Goal: Information Seeking & Learning: Learn about a topic

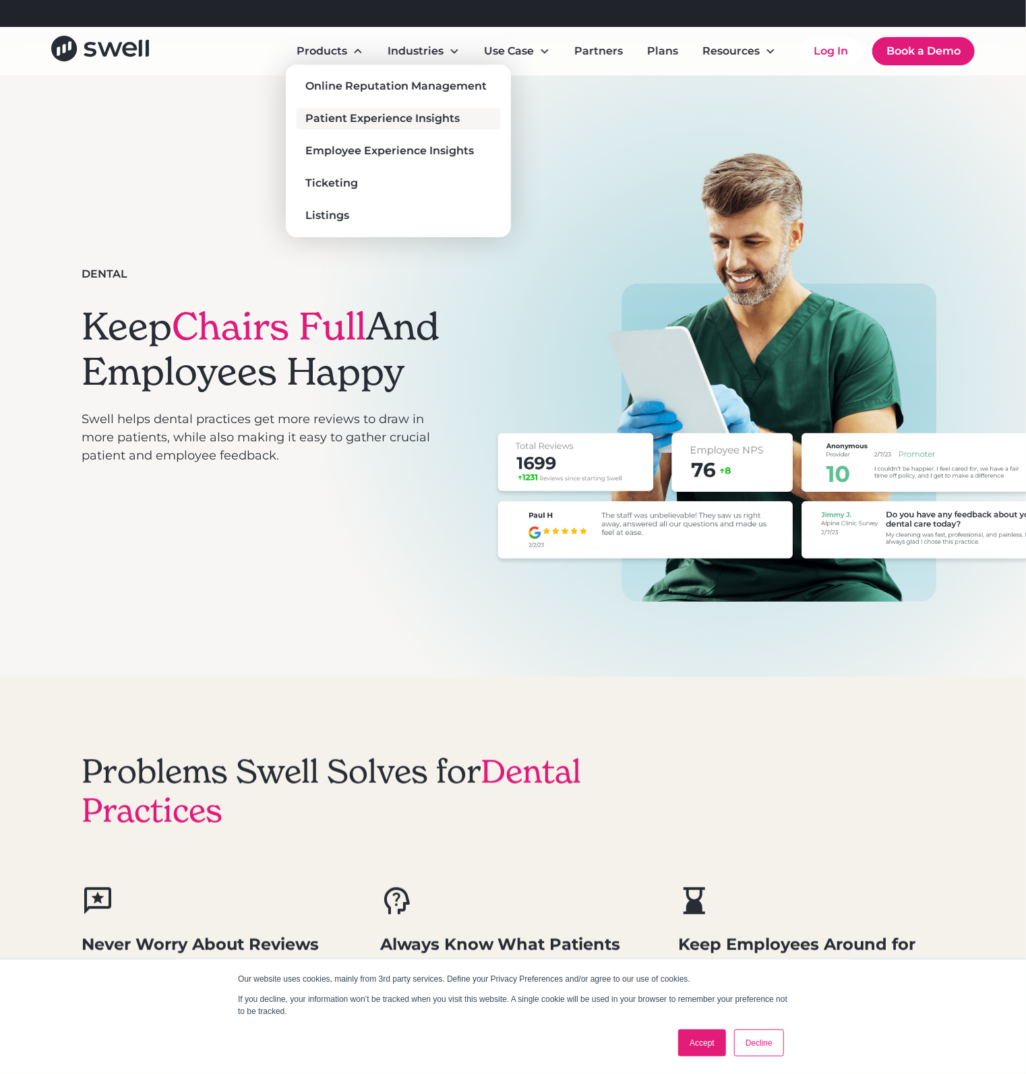
click at [348, 119] on div "Patient Experience Insights" at bounding box center [383, 119] width 154 height 16
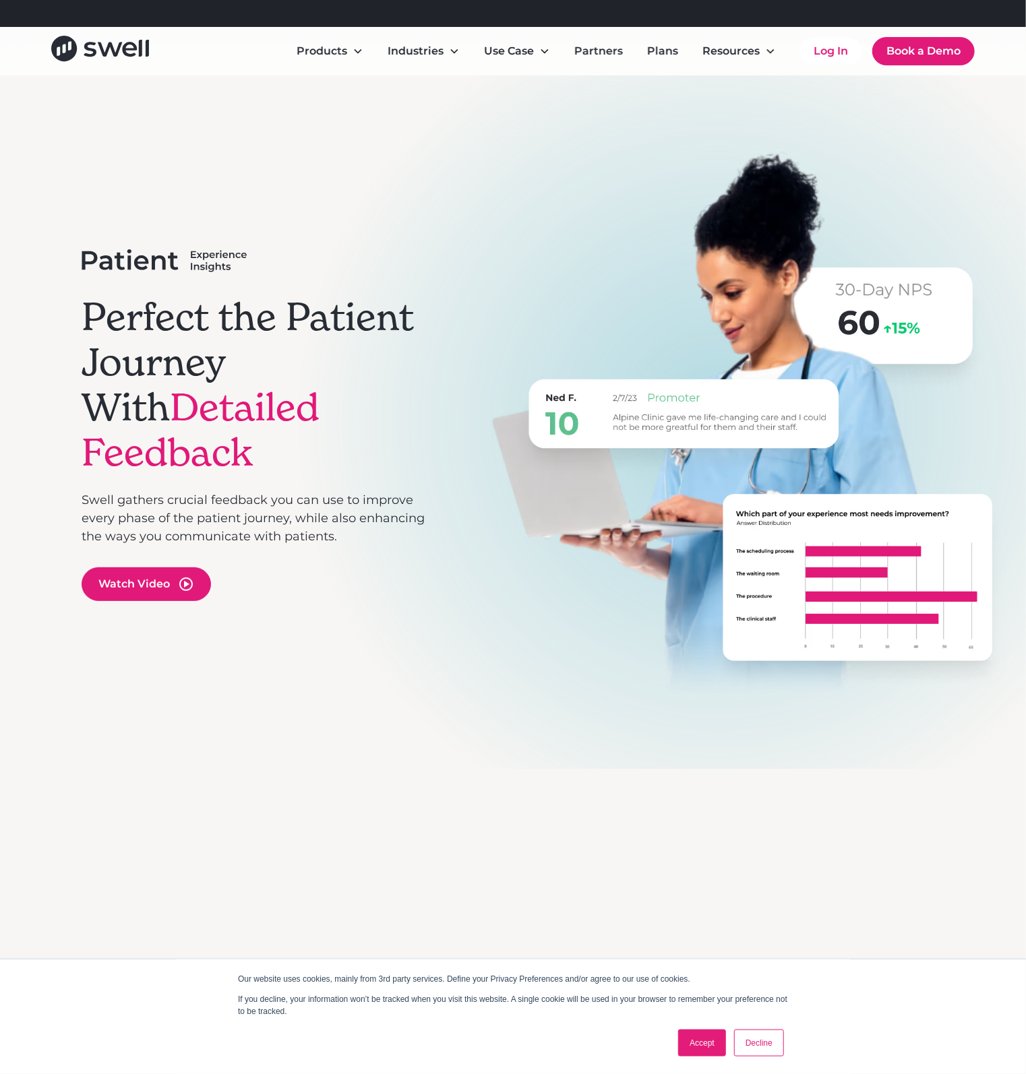
click at [303, 362] on h1 "Perfect the Patient Journey With Detailed Feedback" at bounding box center [263, 385] width 363 height 181
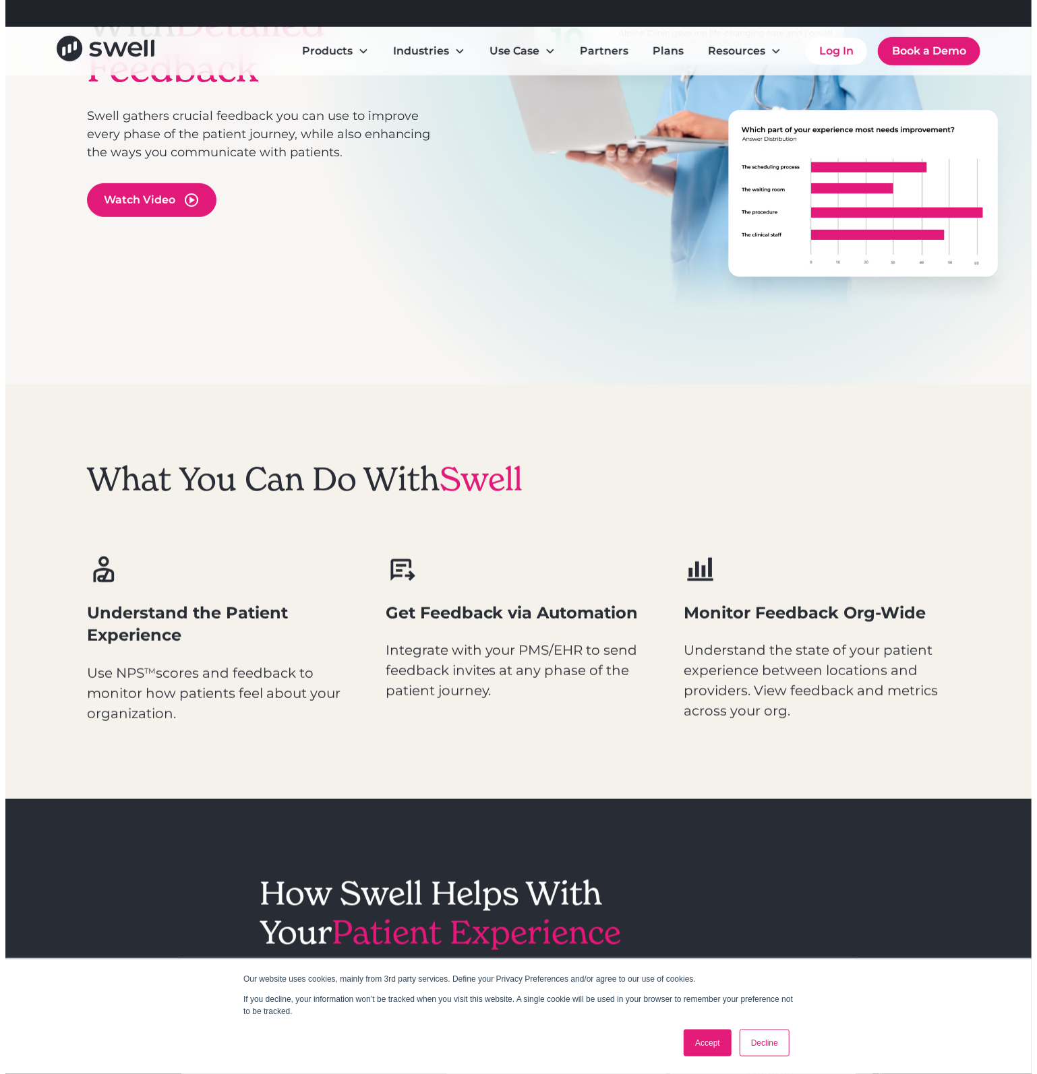
scroll to position [270, 0]
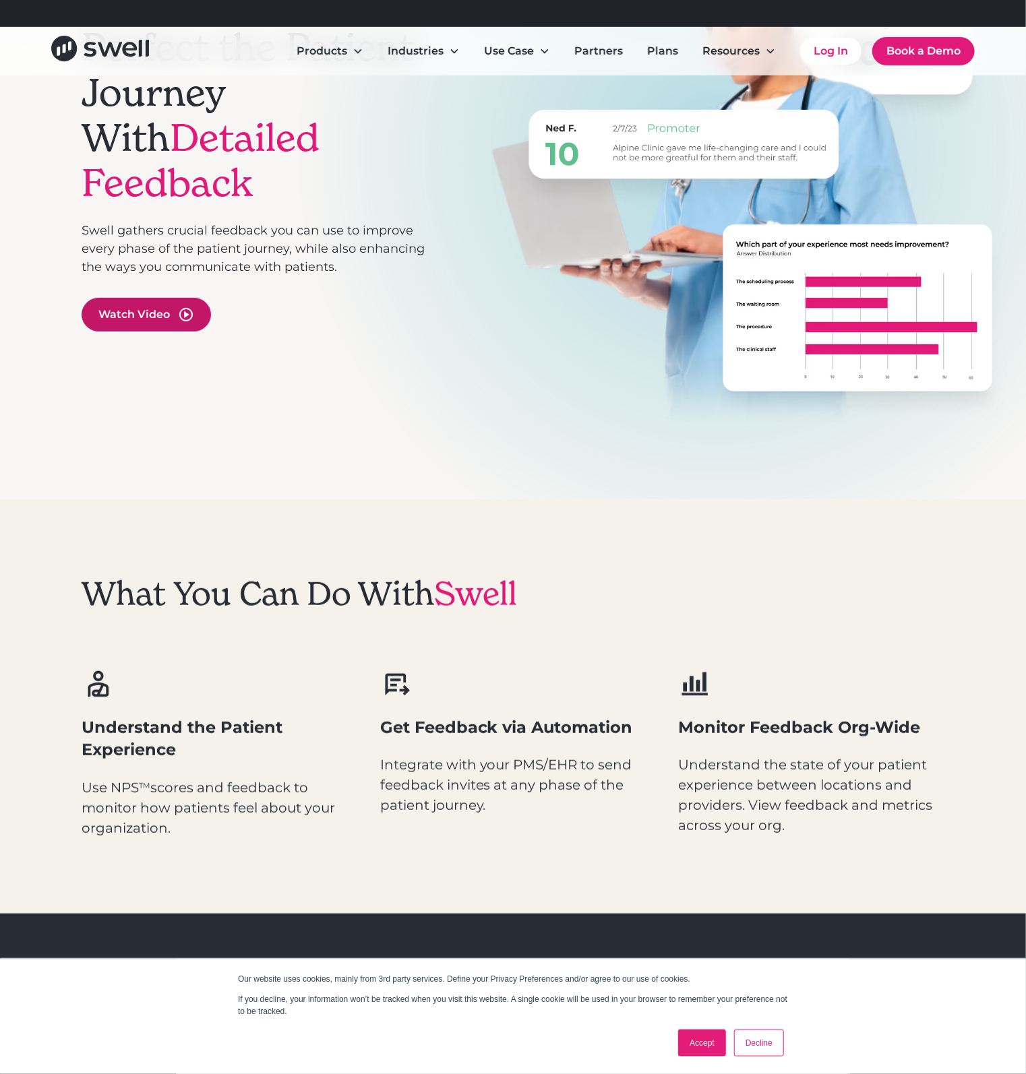
click at [164, 307] on div "Watch Video" at bounding box center [133, 315] width 71 height 16
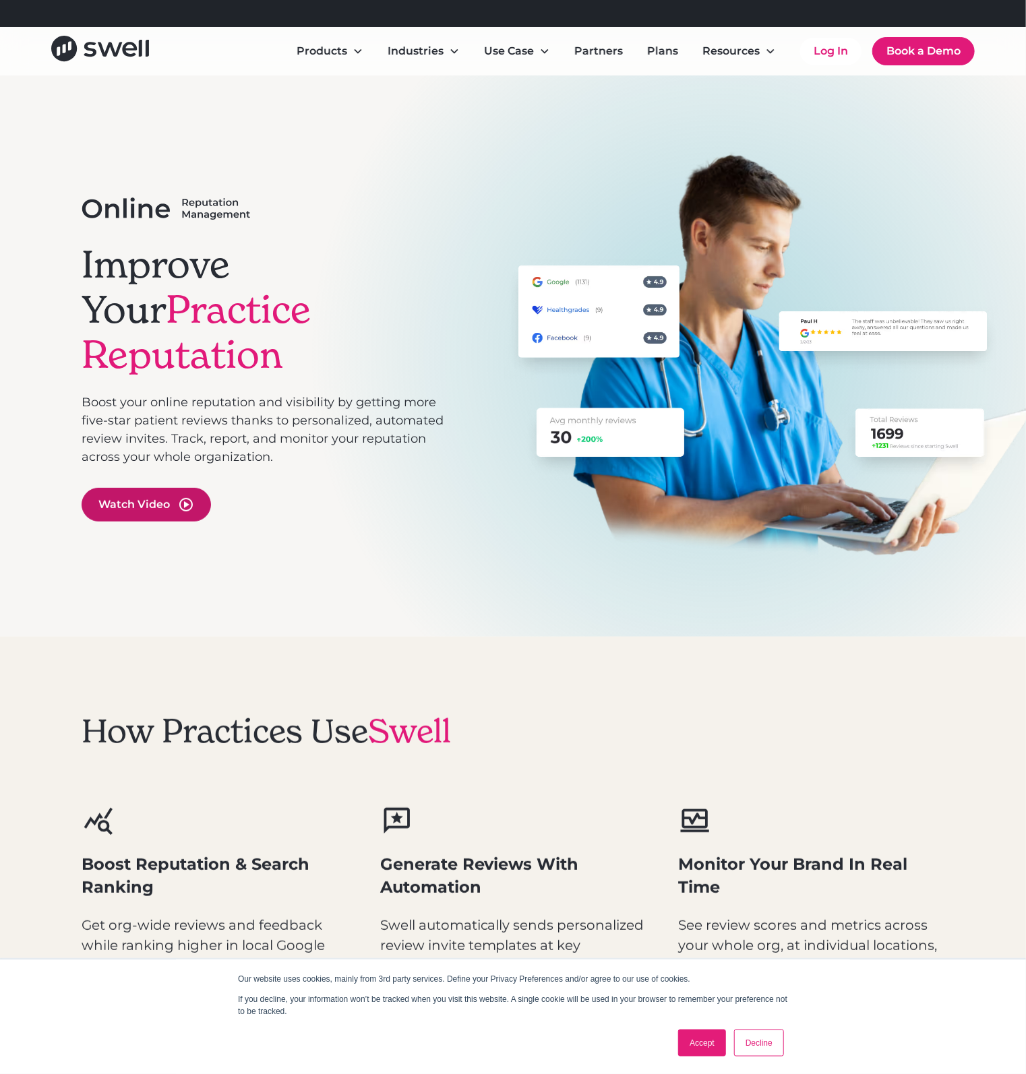
click at [153, 497] on div "Watch Video" at bounding box center [133, 505] width 71 height 16
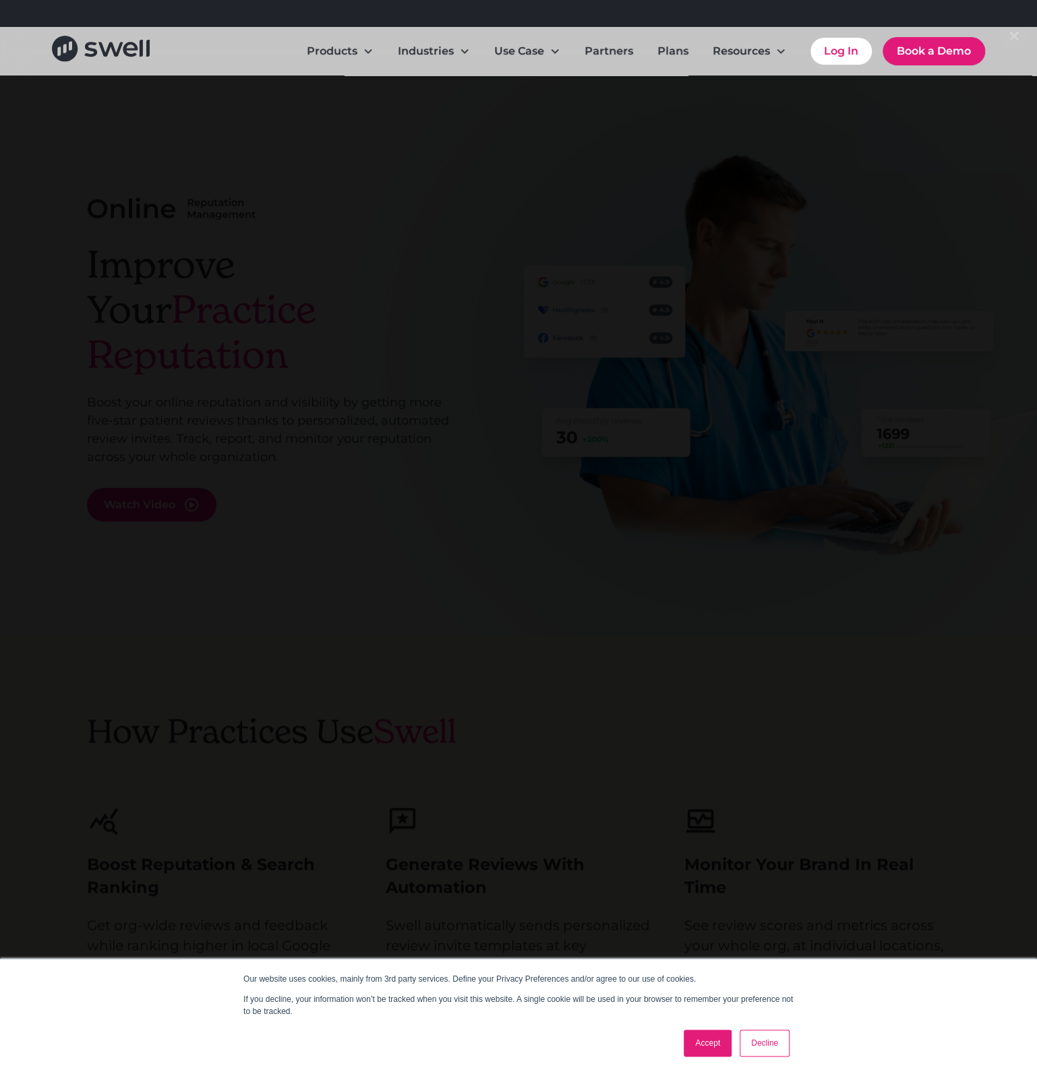
click at [789, 1049] on div "Accept Decline" at bounding box center [736, 1043] width 114 height 35
click at [763, 1047] on link "Decline" at bounding box center [764, 1043] width 50 height 27
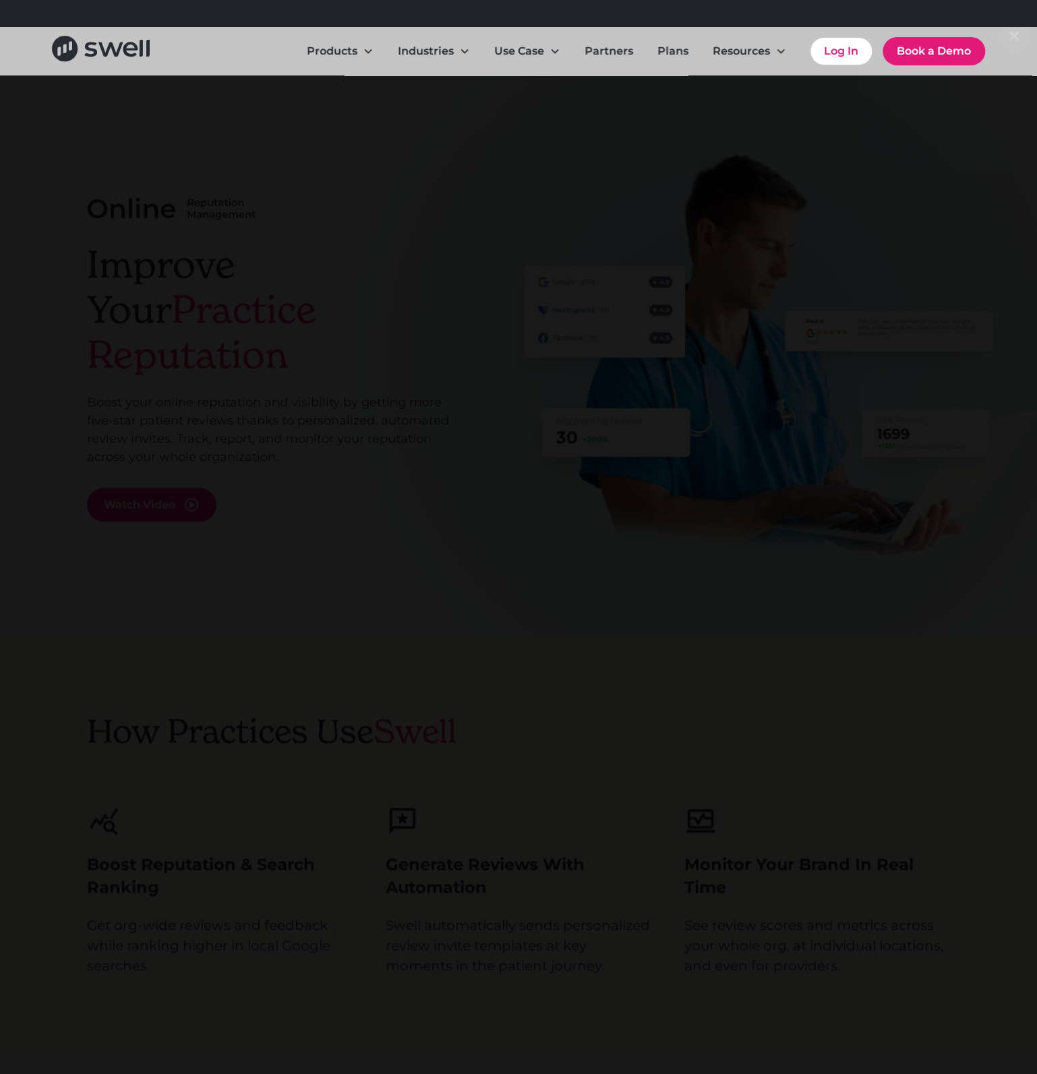
click at [84, 598] on div at bounding box center [518, 537] width 1037 height 1031
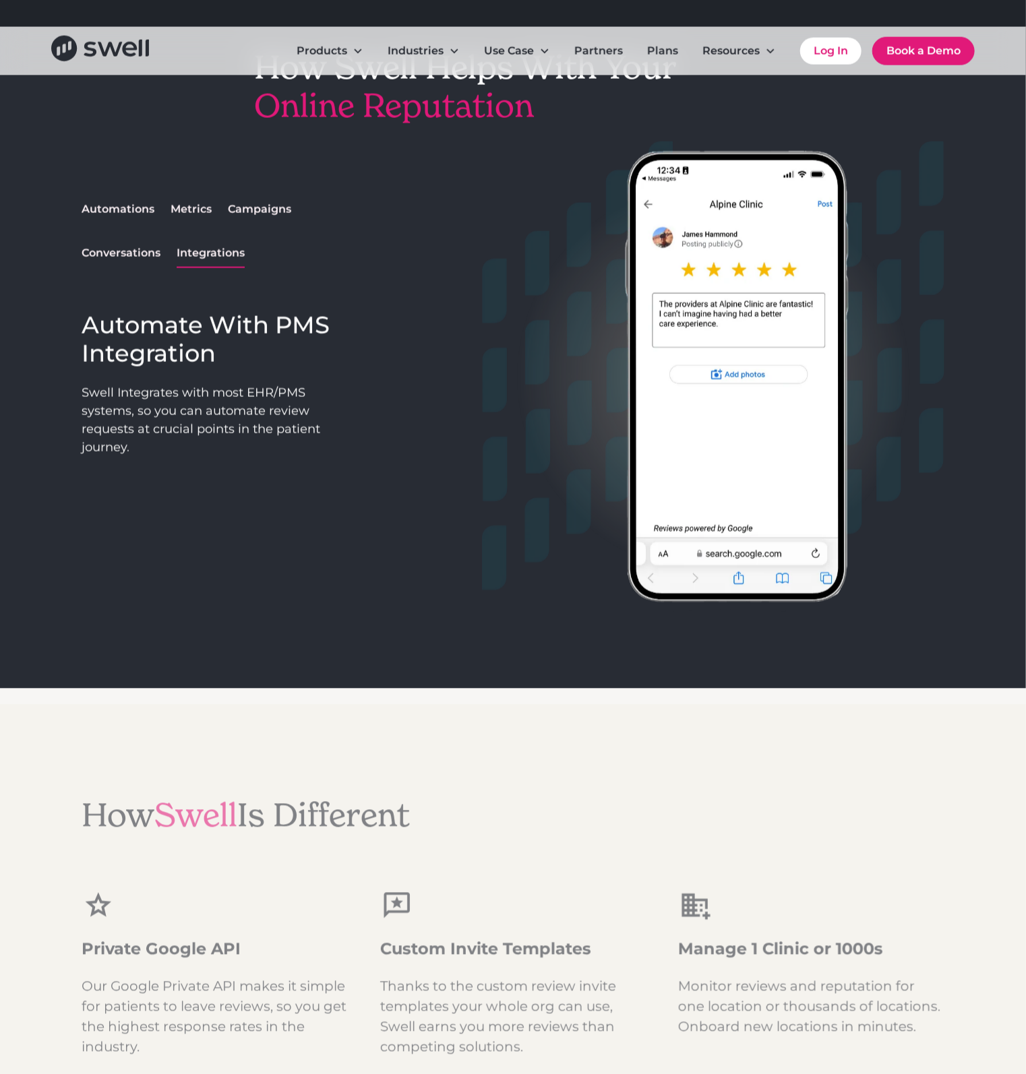
scroll to position [1146, 0]
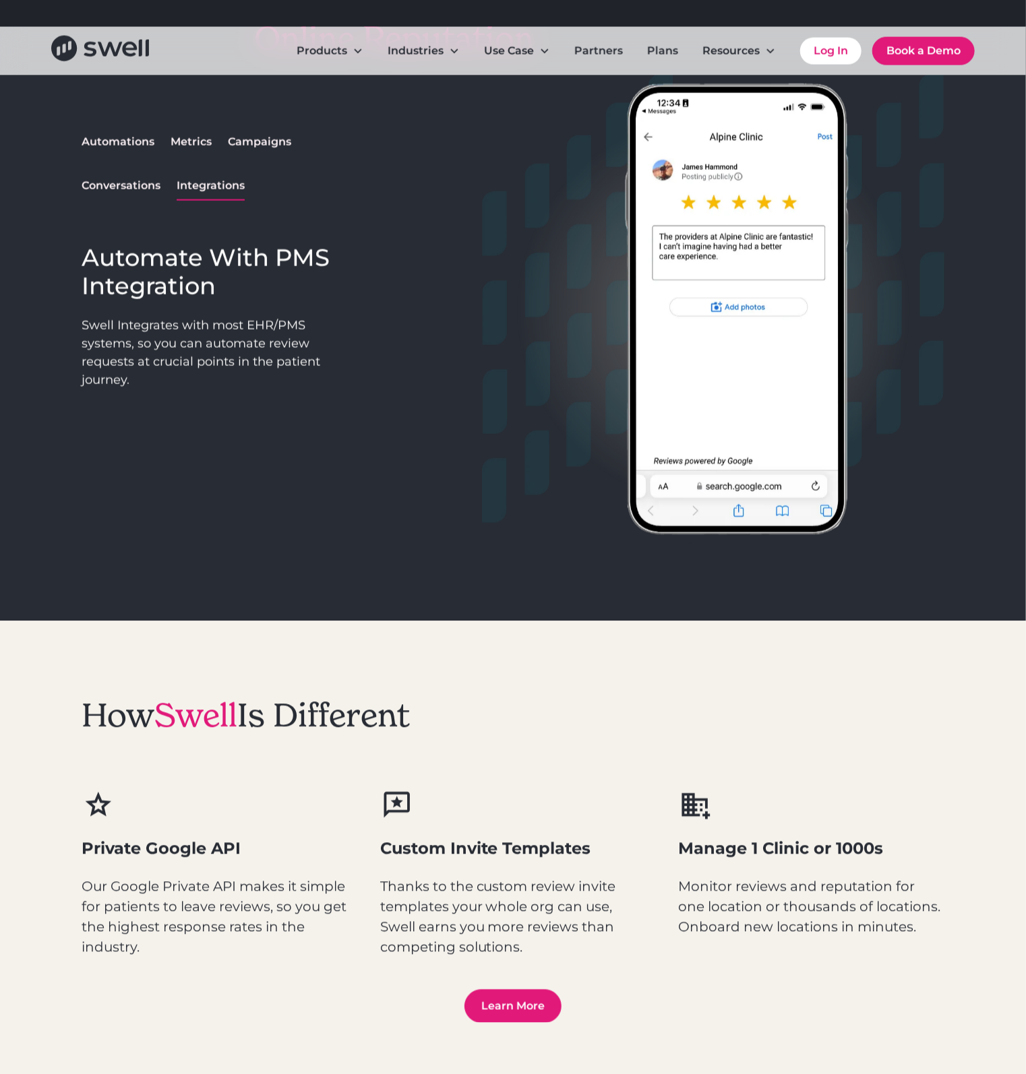
click at [142, 144] on div "Automations" at bounding box center [118, 142] width 73 height 16
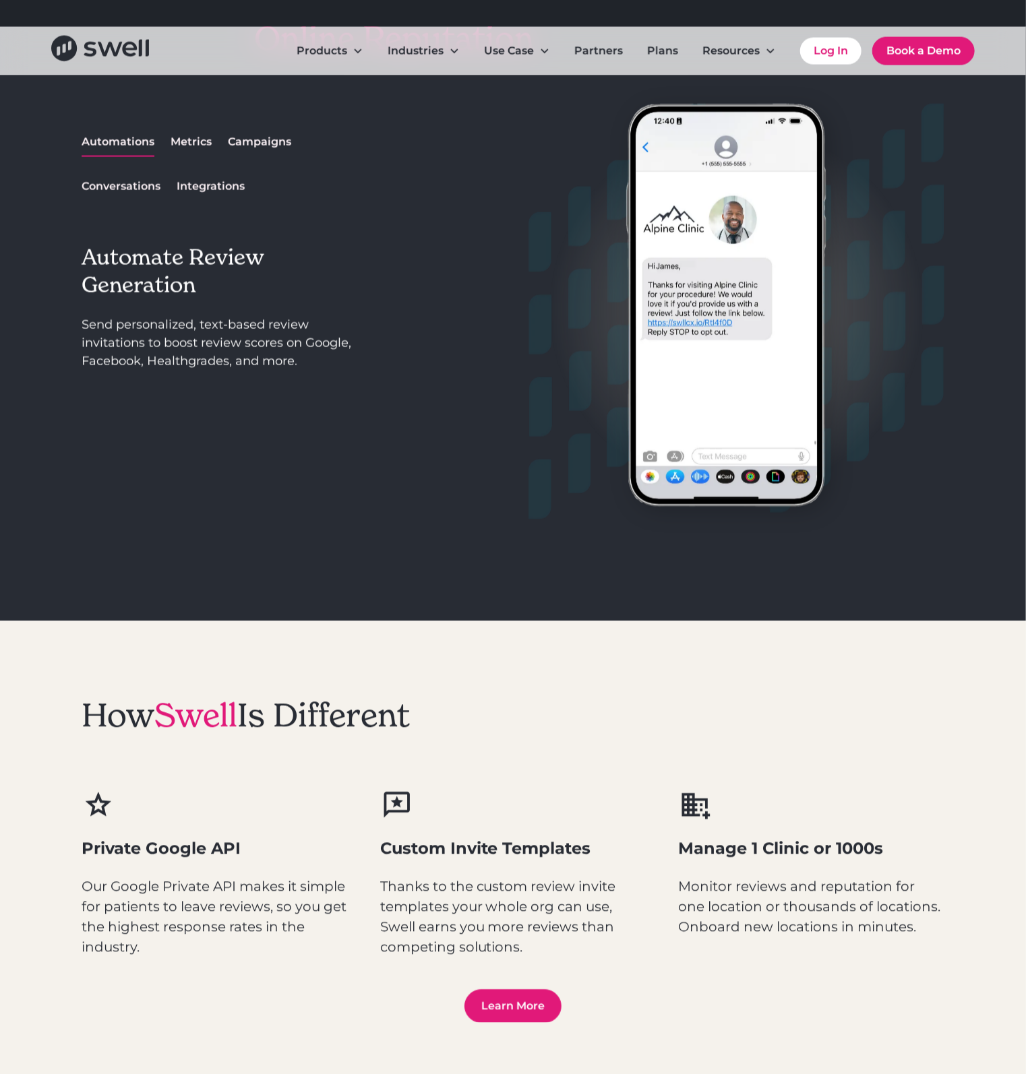
click at [195, 144] on div "Metrics" at bounding box center [191, 142] width 41 height 16
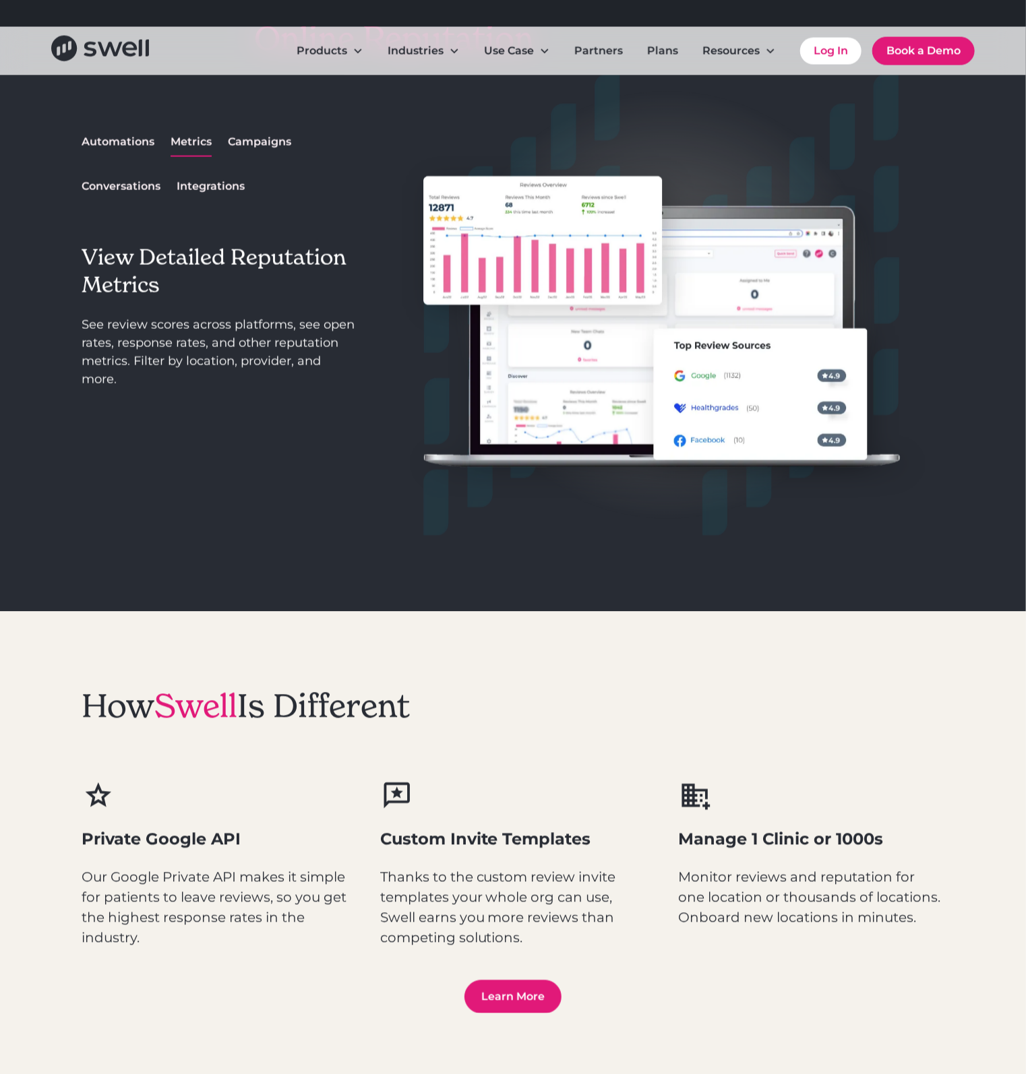
click at [241, 149] on div "Campaigns" at bounding box center [259, 142] width 63 height 16
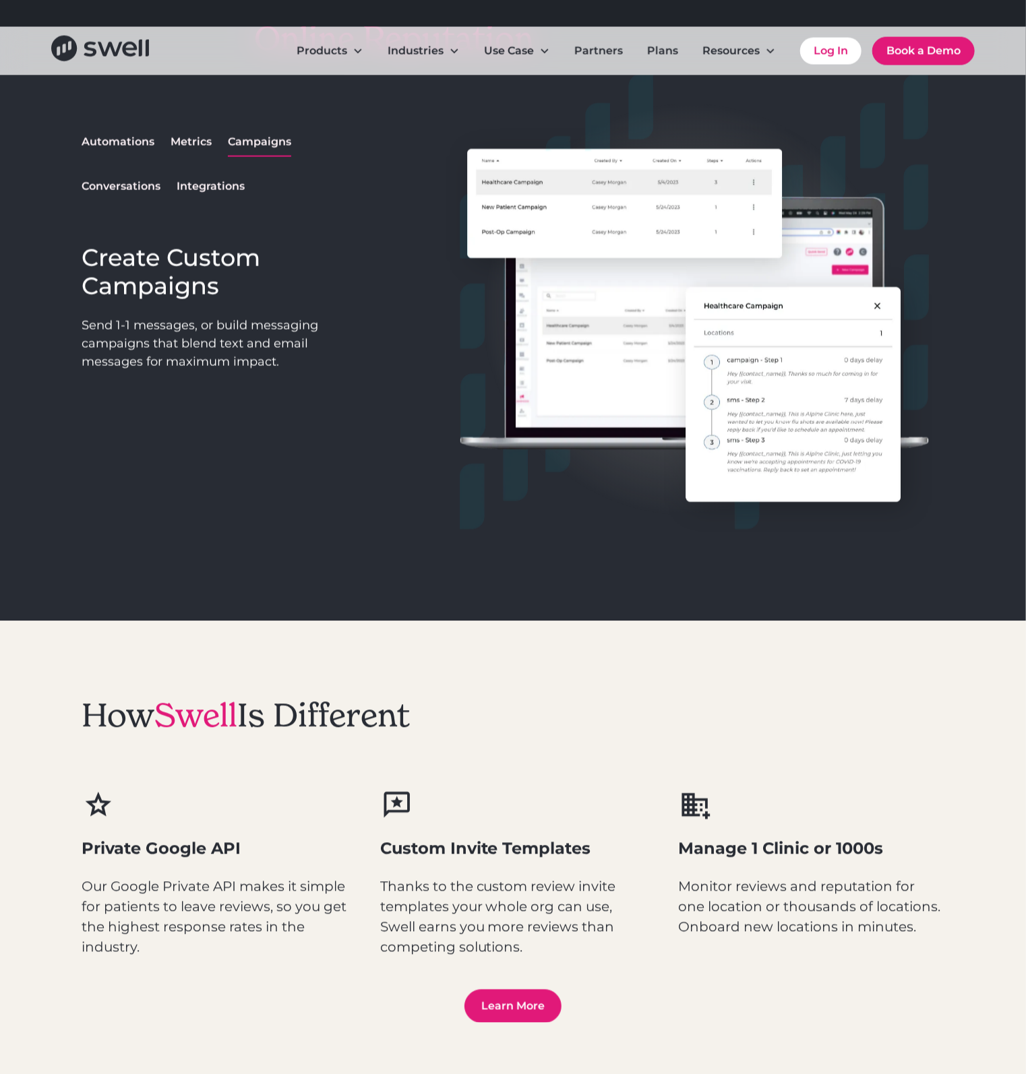
click at [113, 194] on div "Conversations" at bounding box center [121, 187] width 79 height 16
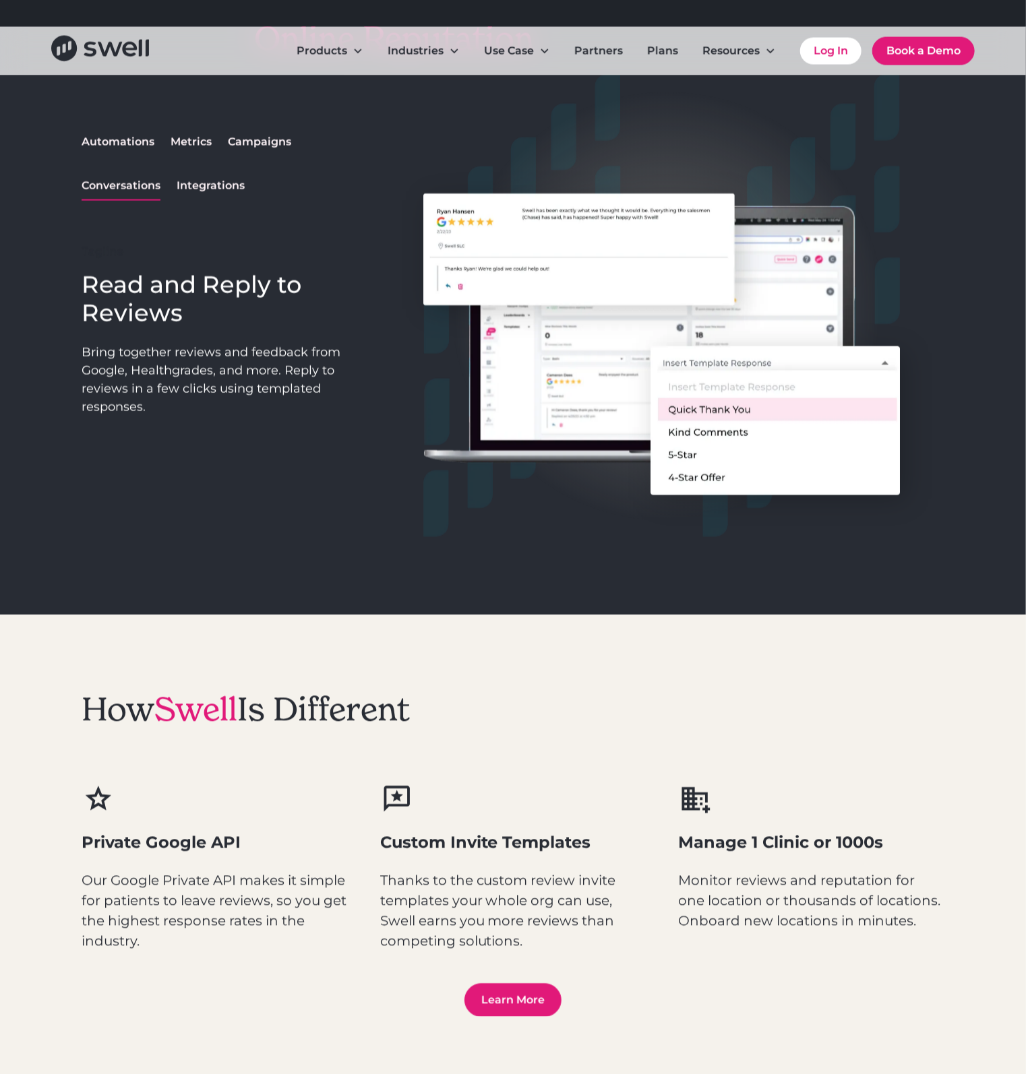
click at [199, 197] on link "Integrations" at bounding box center [211, 187] width 68 height 28
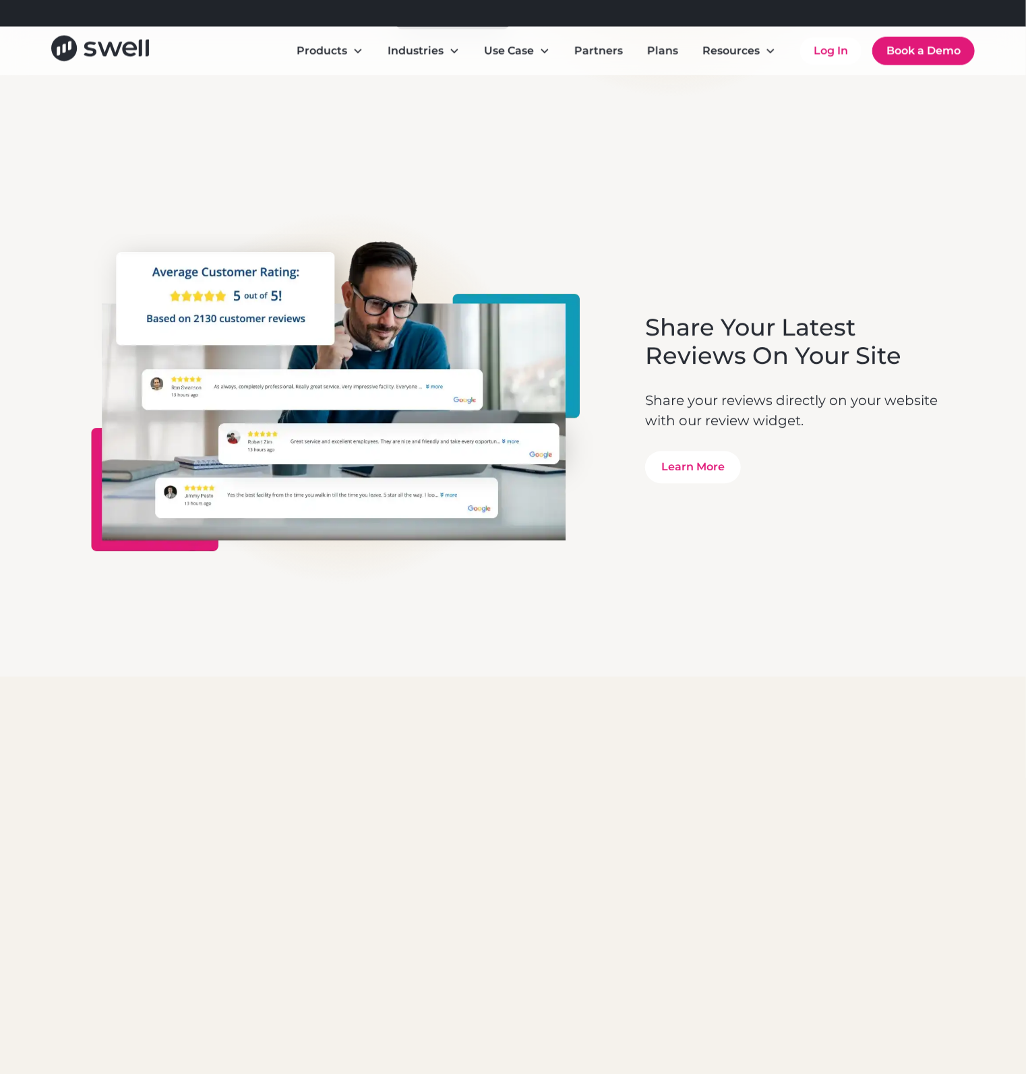
scroll to position [3707, 0]
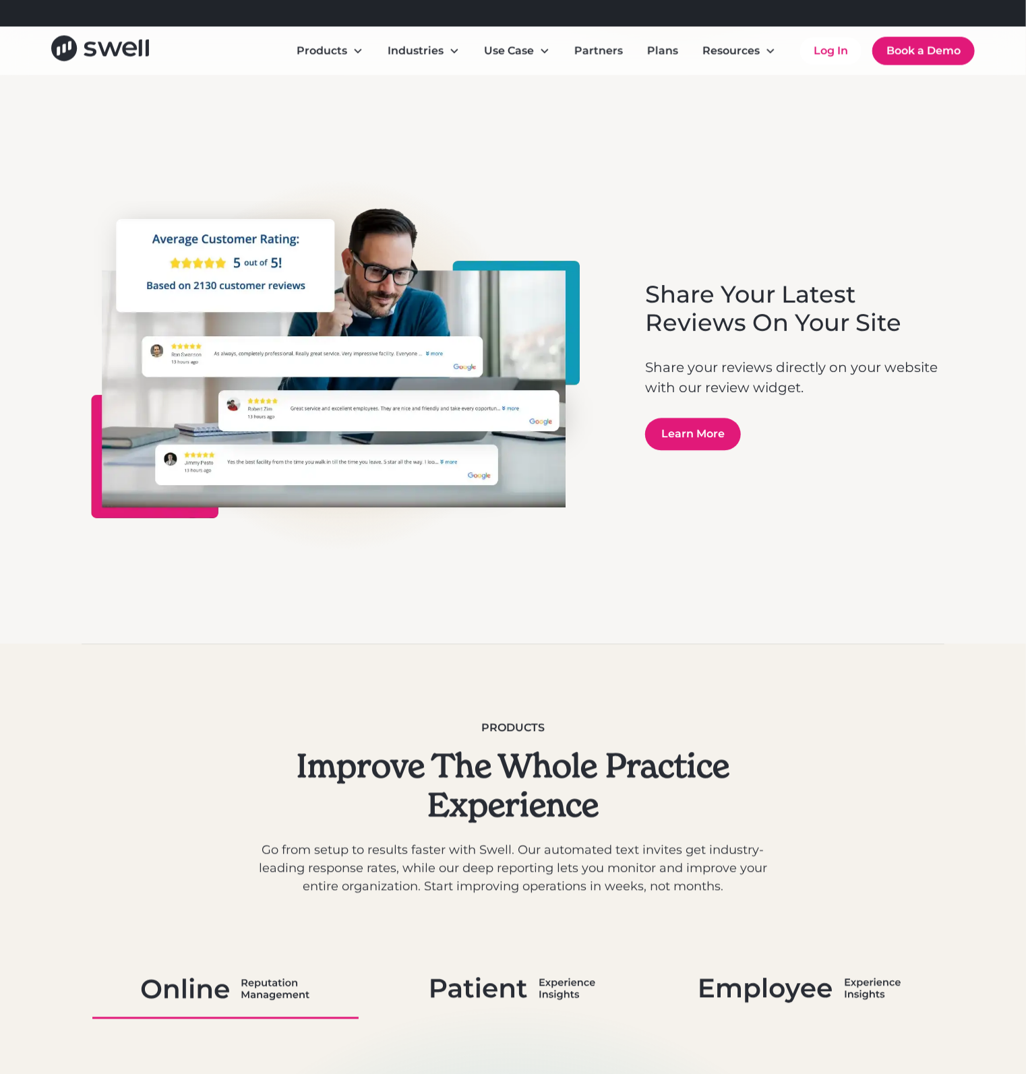
click at [677, 446] on link "Learn More" at bounding box center [693, 435] width 96 height 32
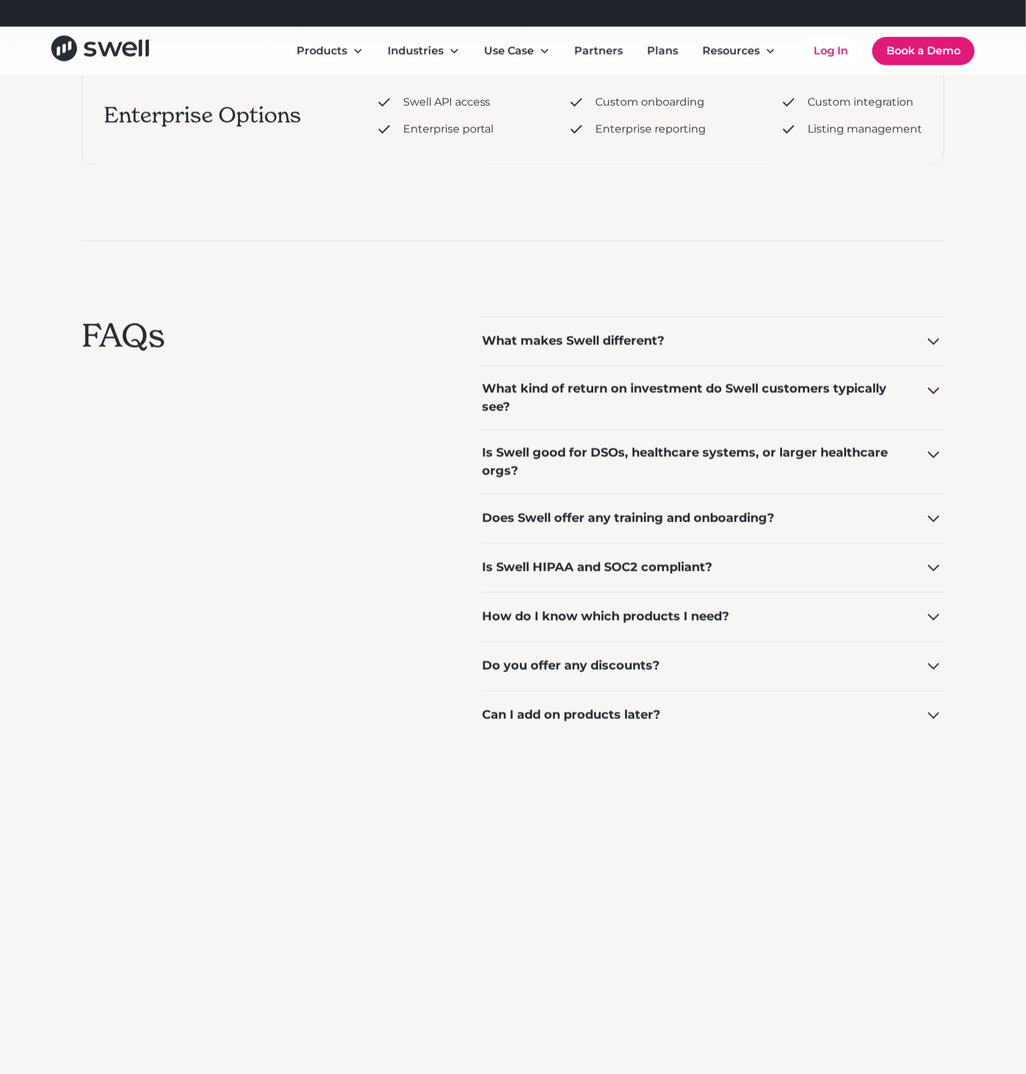
scroll to position [876, 0]
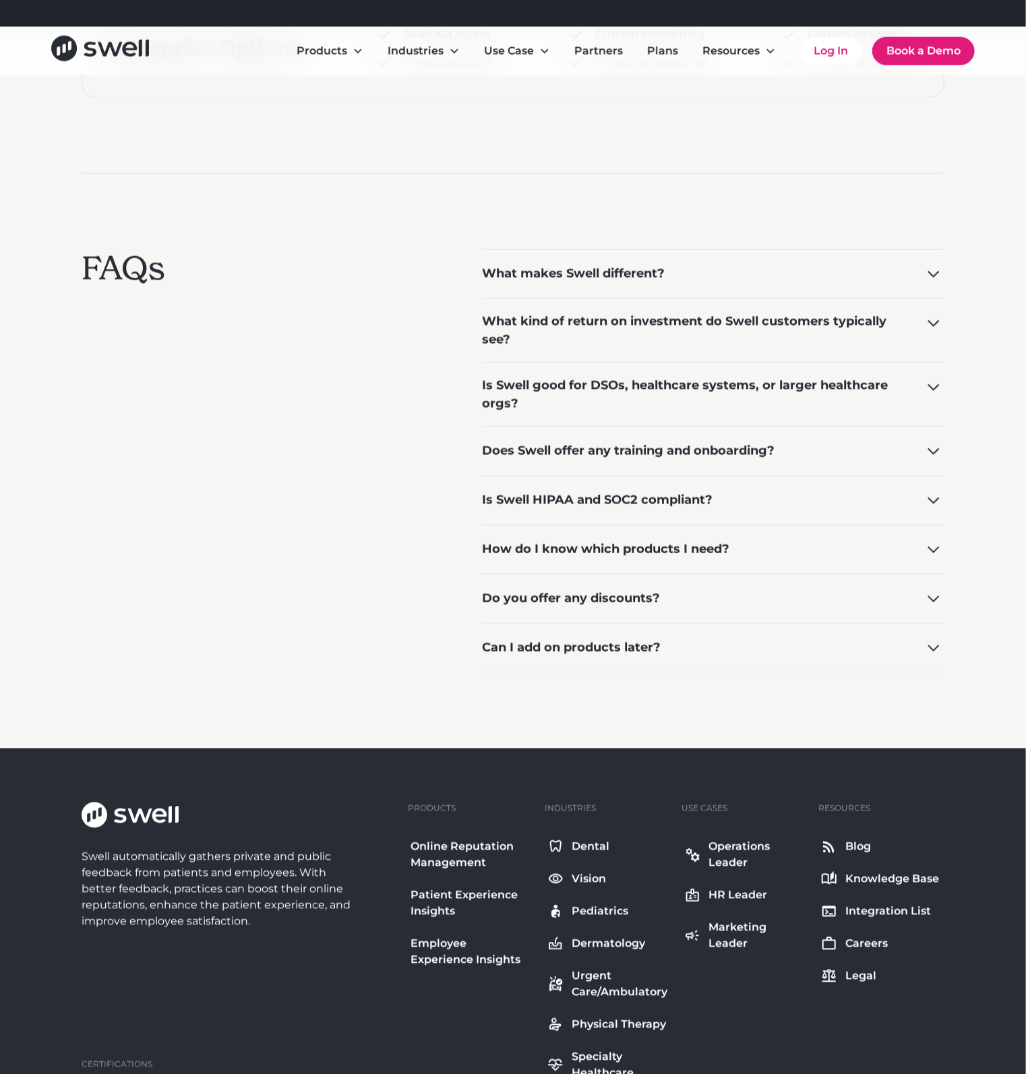
click at [631, 413] on div "Is Swell good for DSOs, healthcare systems, or larger healthcare orgs?" at bounding box center [713, 395] width 462 height 64
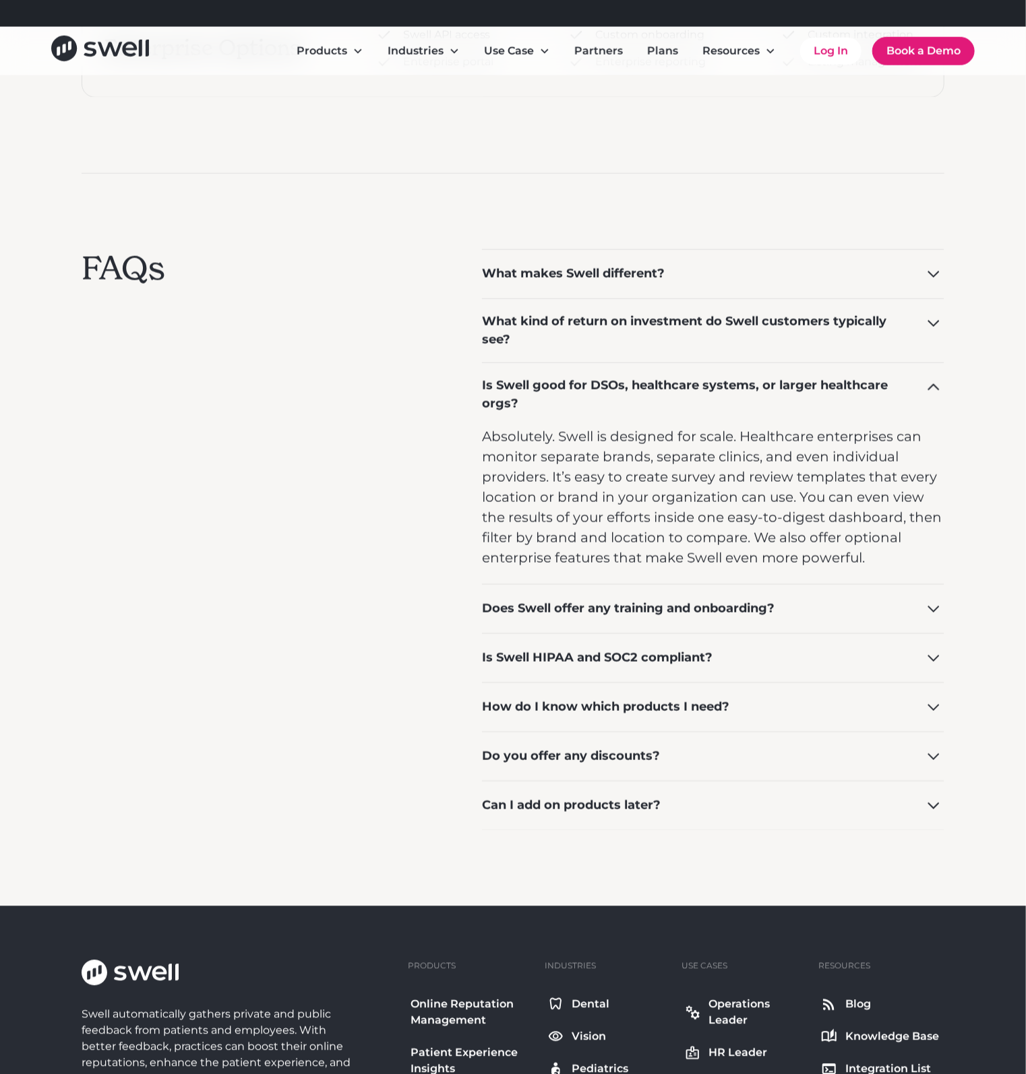
click at [631, 413] on div "Is Swell good for DSOs, healthcare systems, or larger healthcare orgs?" at bounding box center [713, 395] width 462 height 64
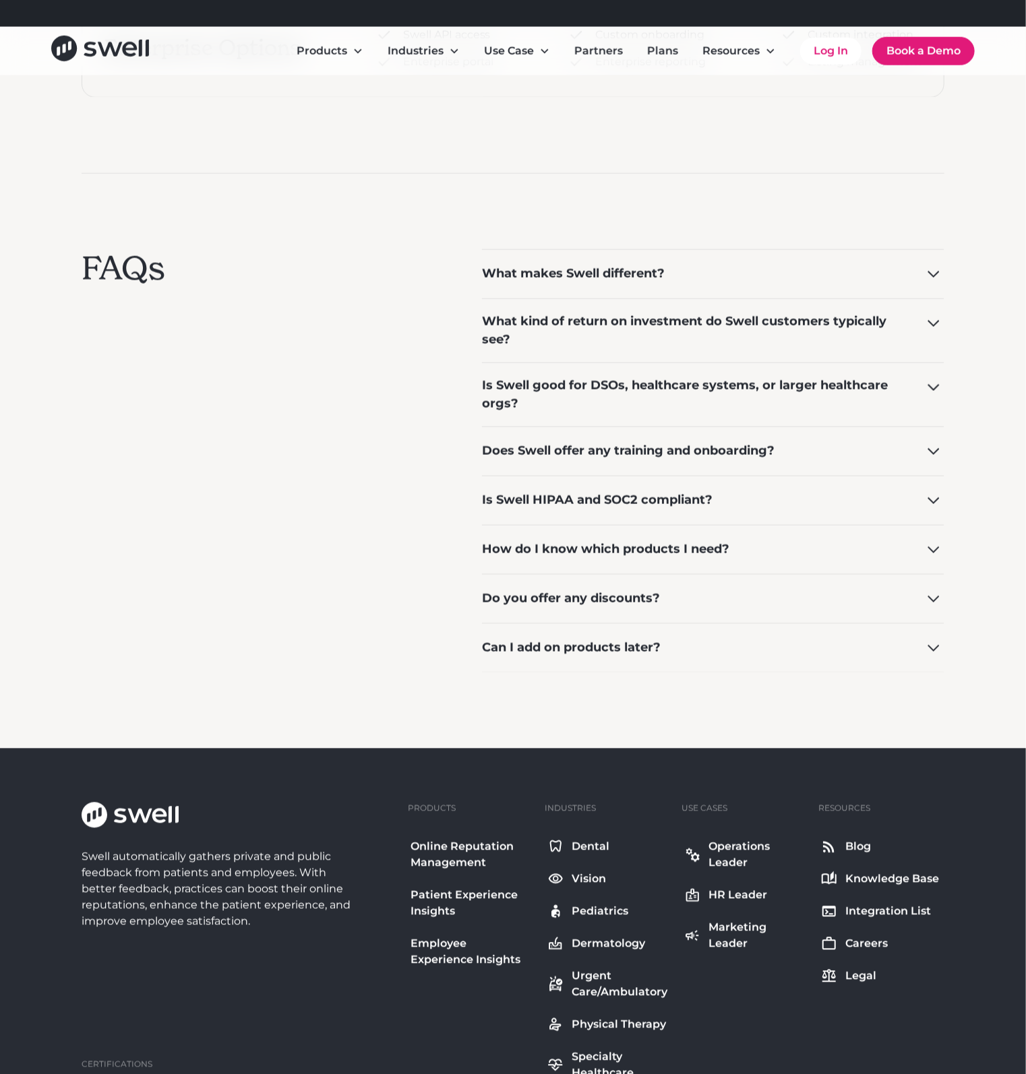
click at [620, 458] on div "Does Swell offer any training and onboarding?" at bounding box center [628, 451] width 292 height 18
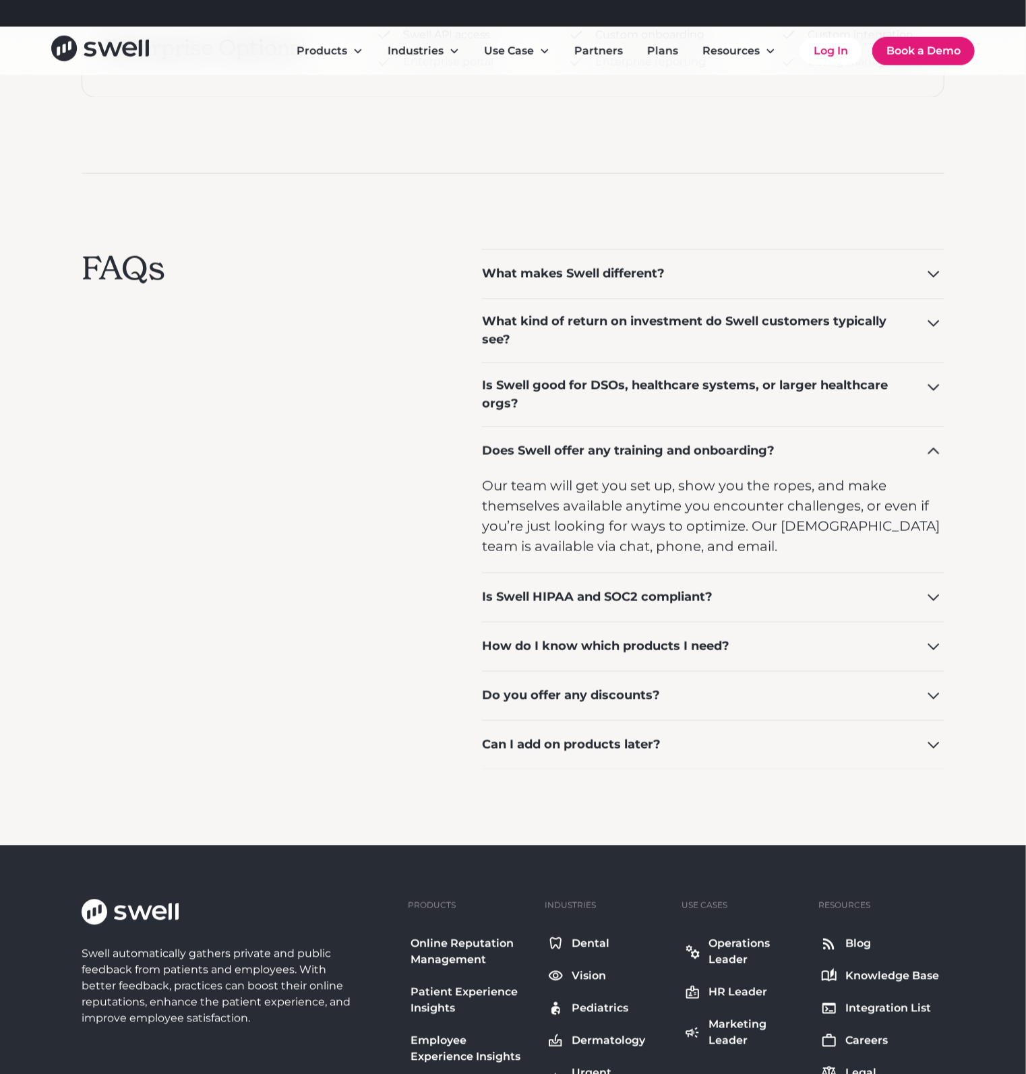
click at [620, 458] on div "Does Swell offer any training and onboarding?" at bounding box center [628, 451] width 292 height 18
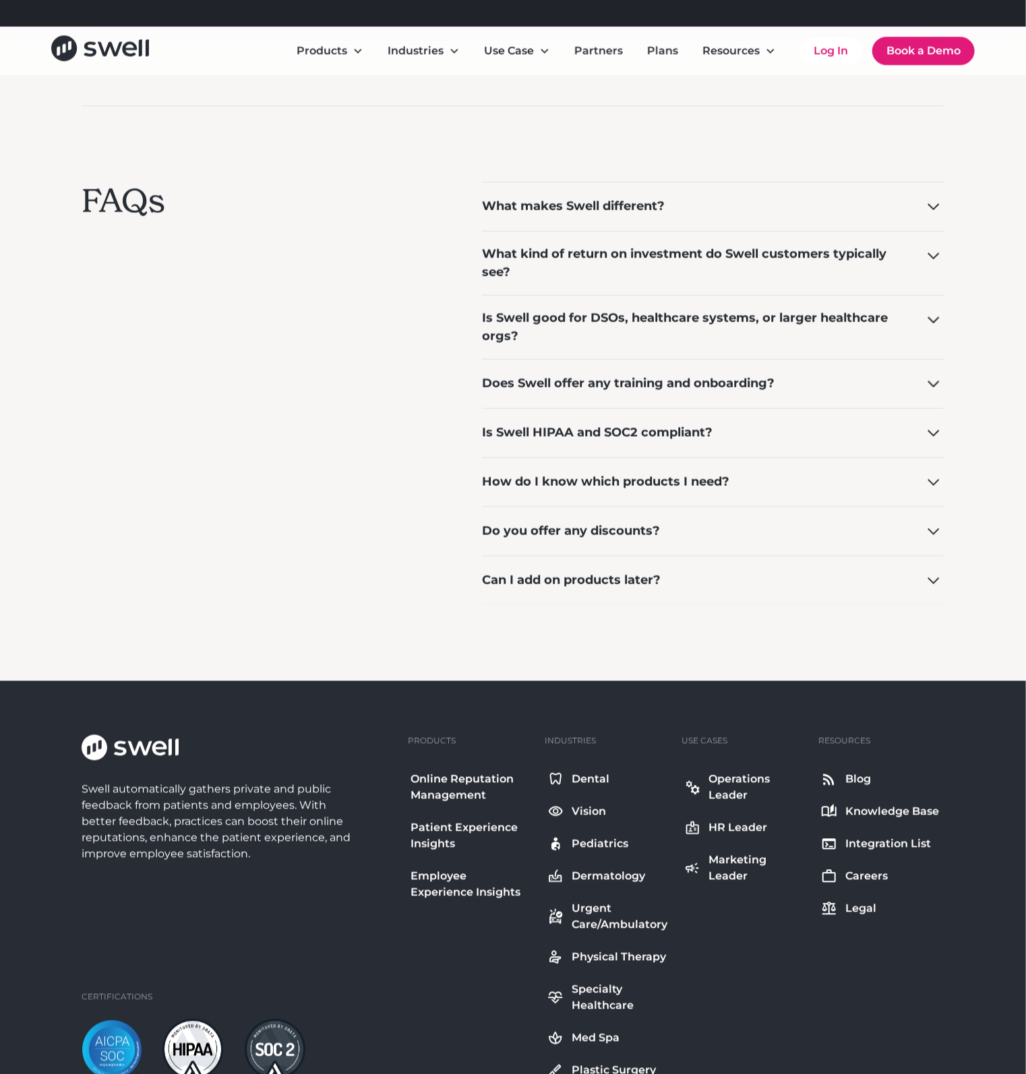
scroll to position [1011, 0]
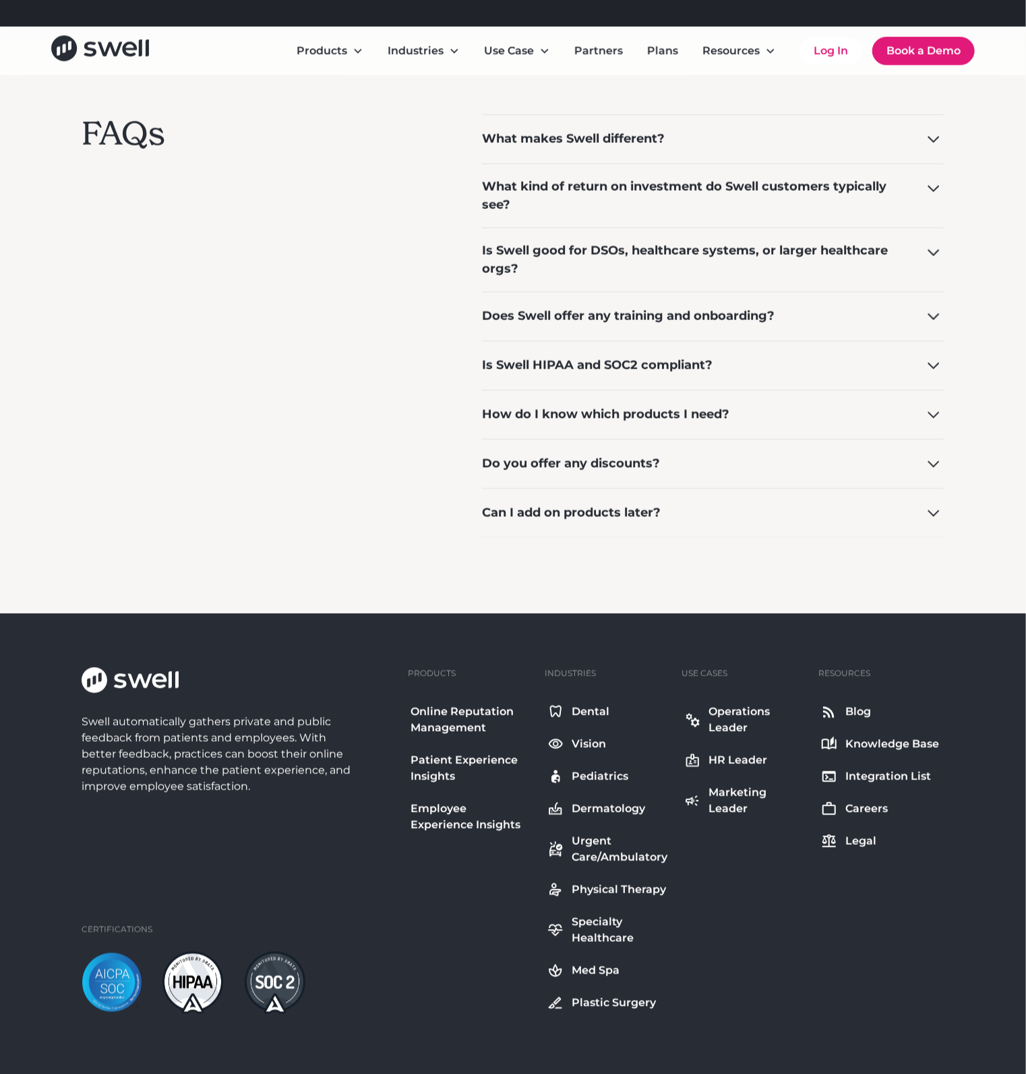
click at [587, 707] on div "Dental" at bounding box center [591, 712] width 38 height 16
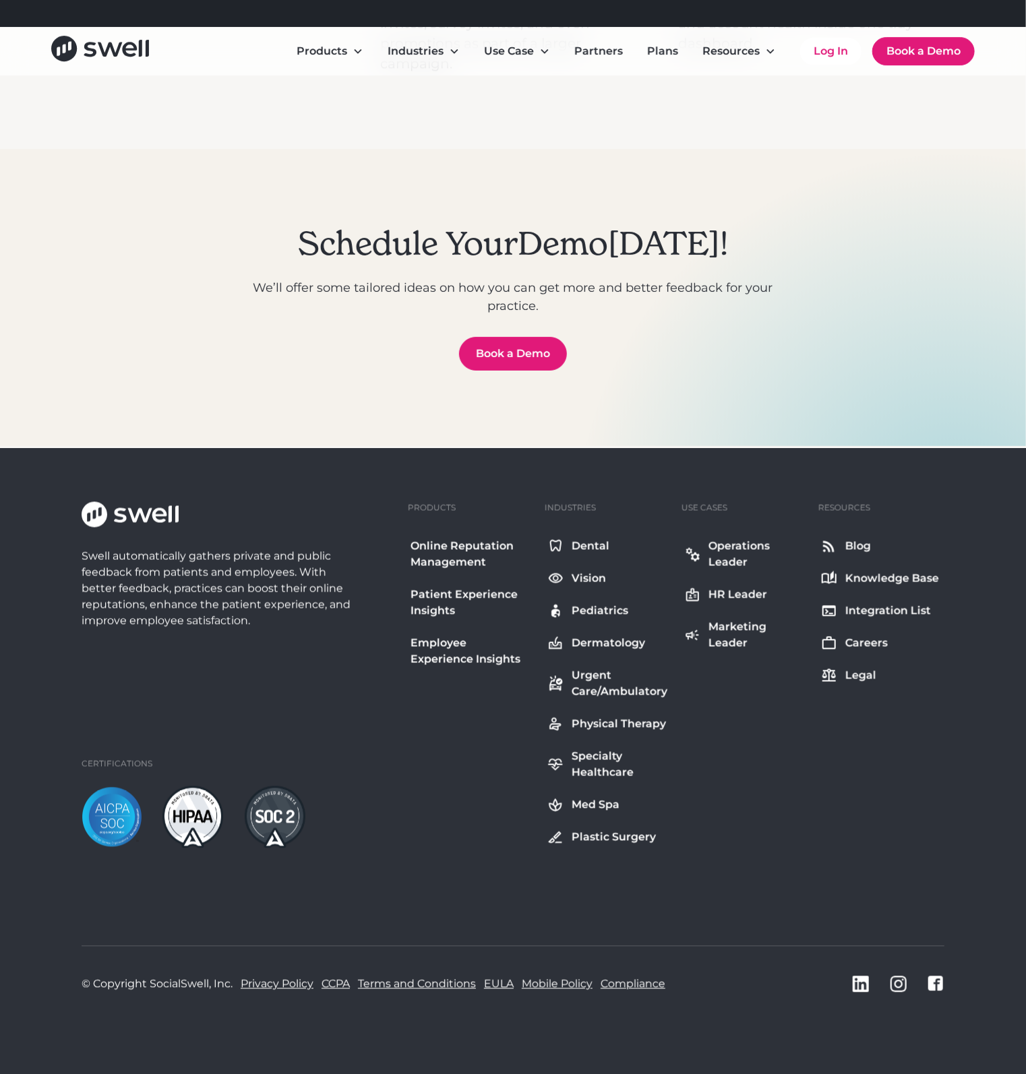
scroll to position [4834, 0]
click at [903, 987] on icon "Instagram icon" at bounding box center [898, 985] width 16 height 16
